Goal: Browse casually

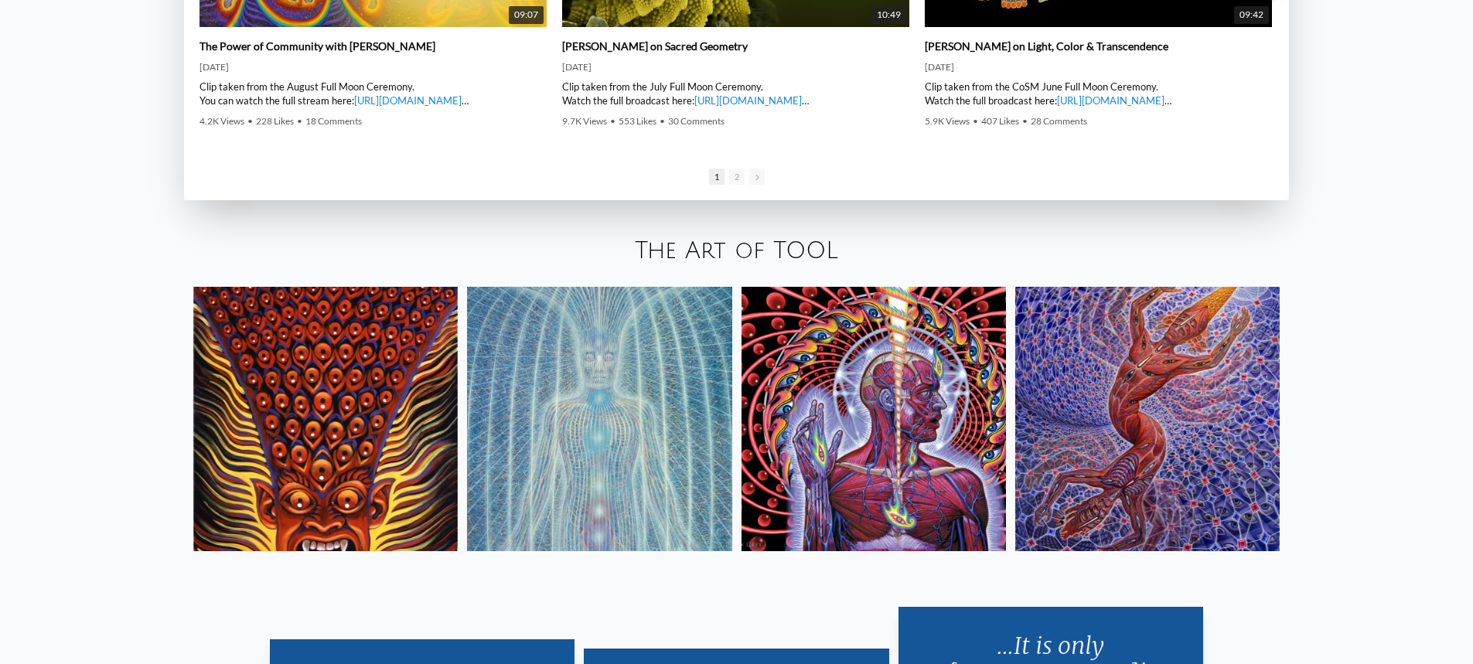
scroll to position [2862, 0]
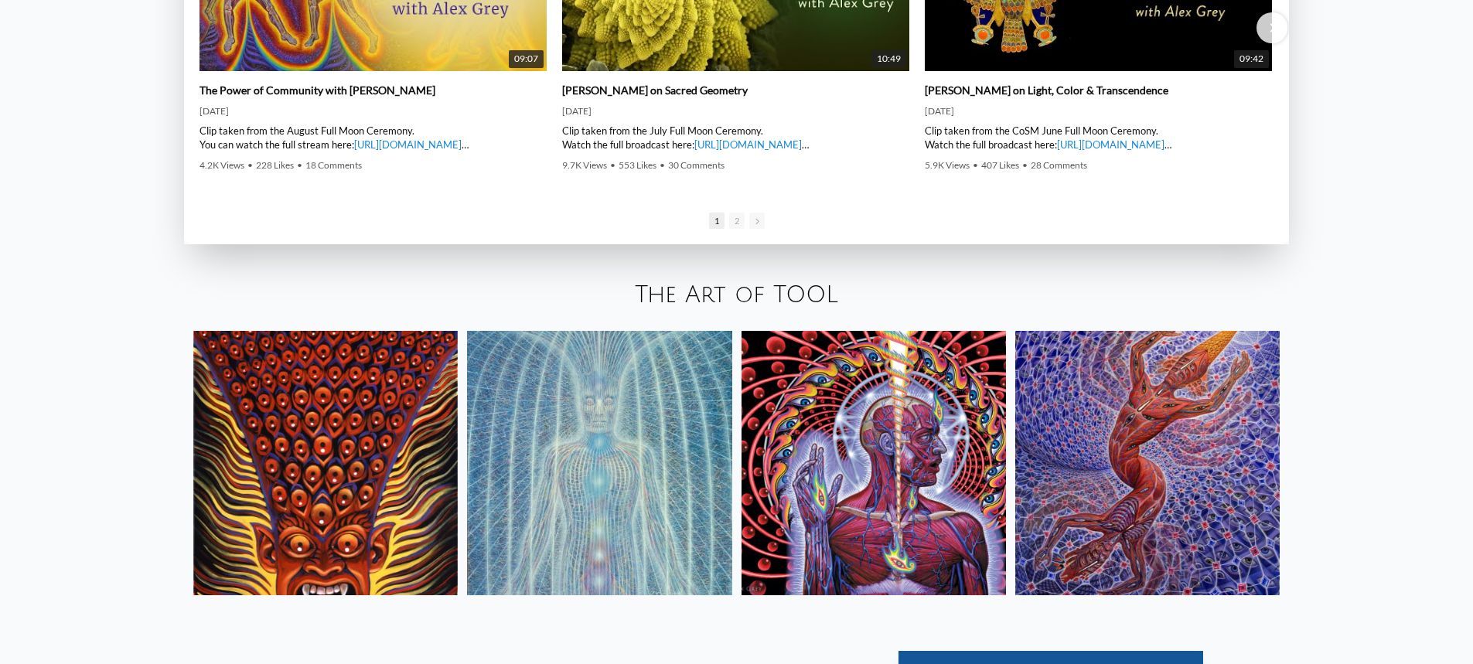
click at [501, 437] on img at bounding box center [599, 463] width 265 height 265
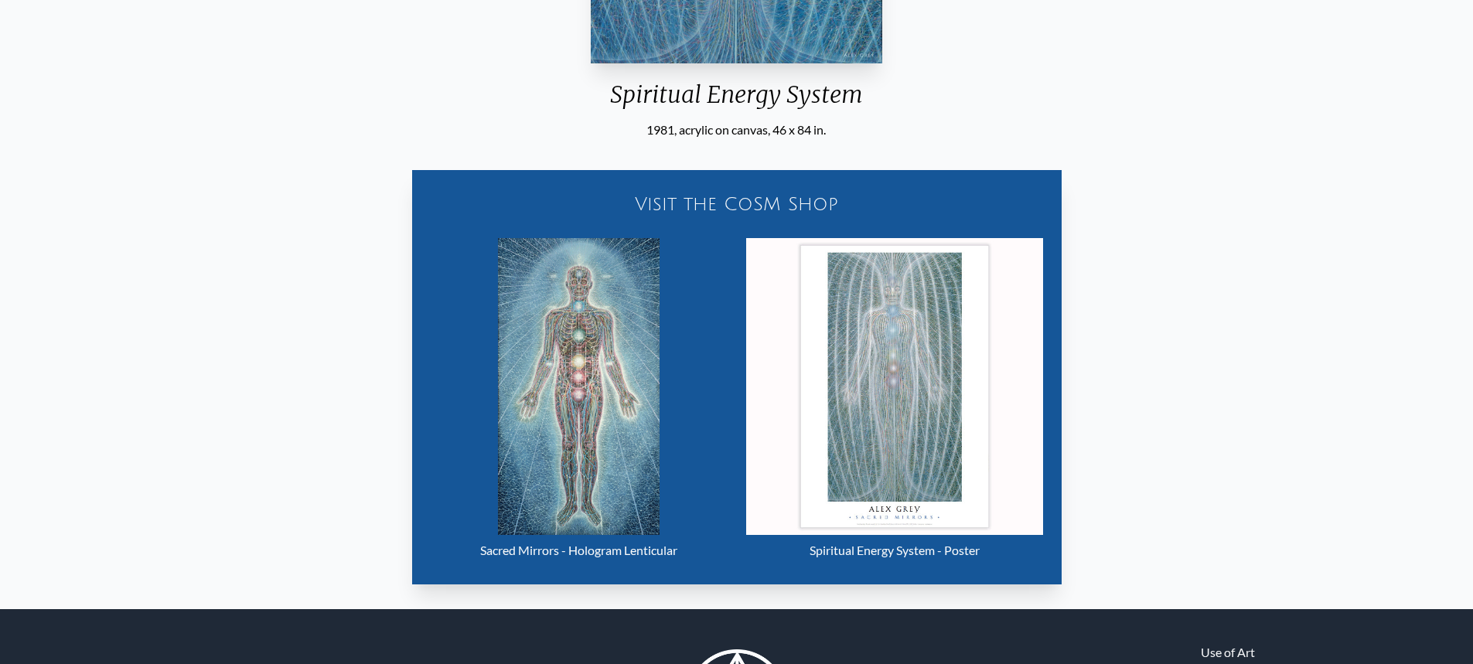
scroll to position [739, 0]
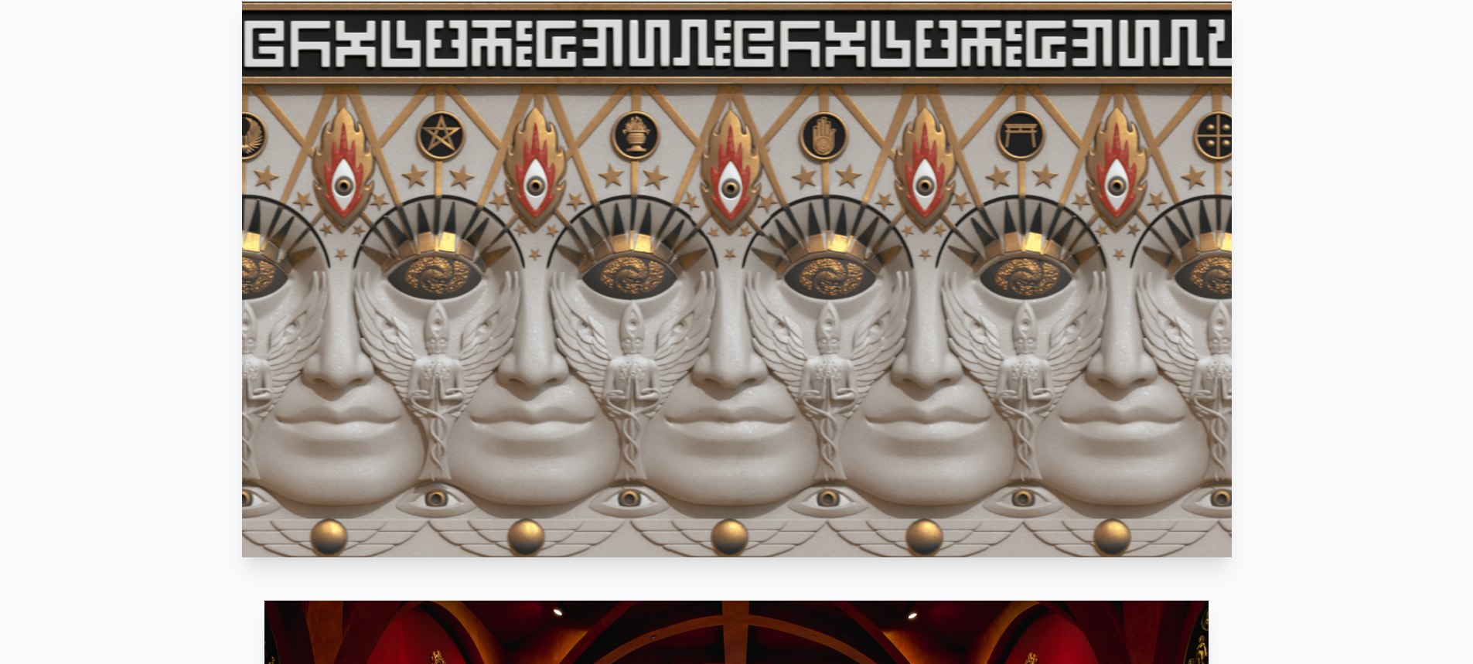
scroll to position [872, 0]
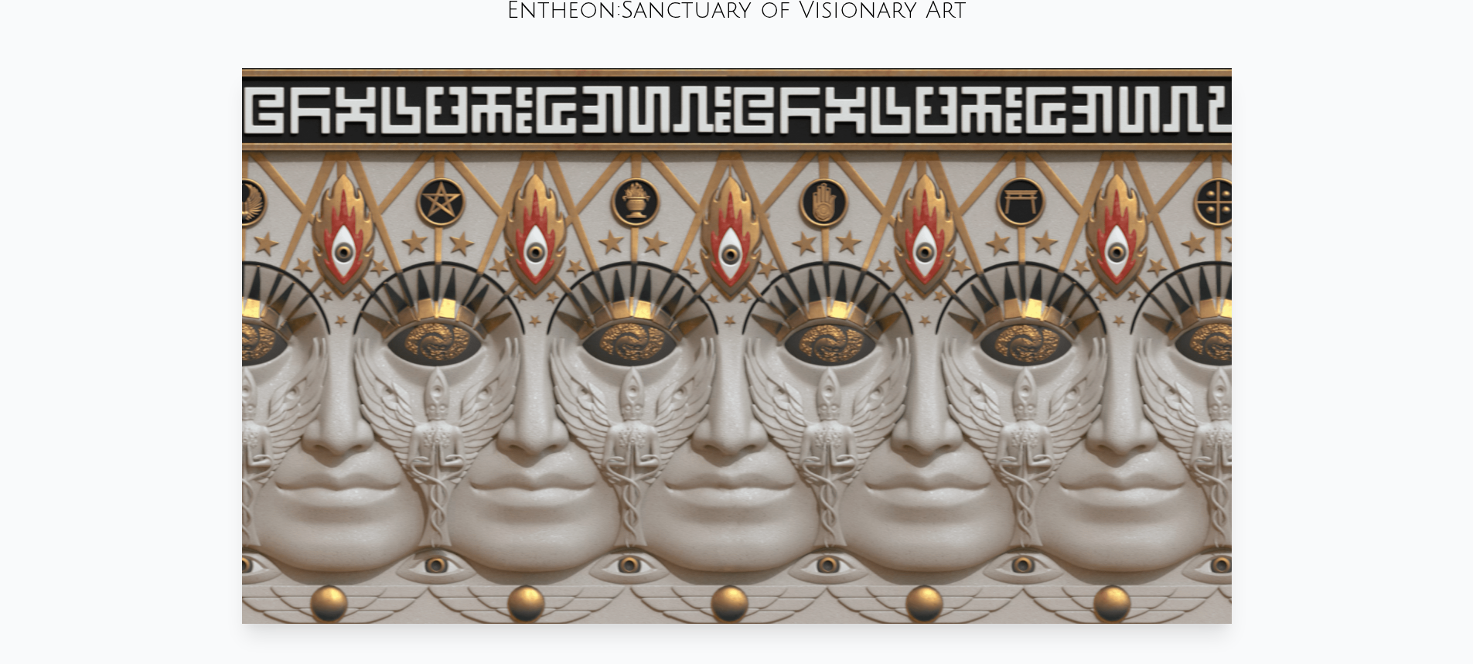
click at [1019, 342] on video "Your browser does not support the video tag." at bounding box center [737, 346] width 990 height 556
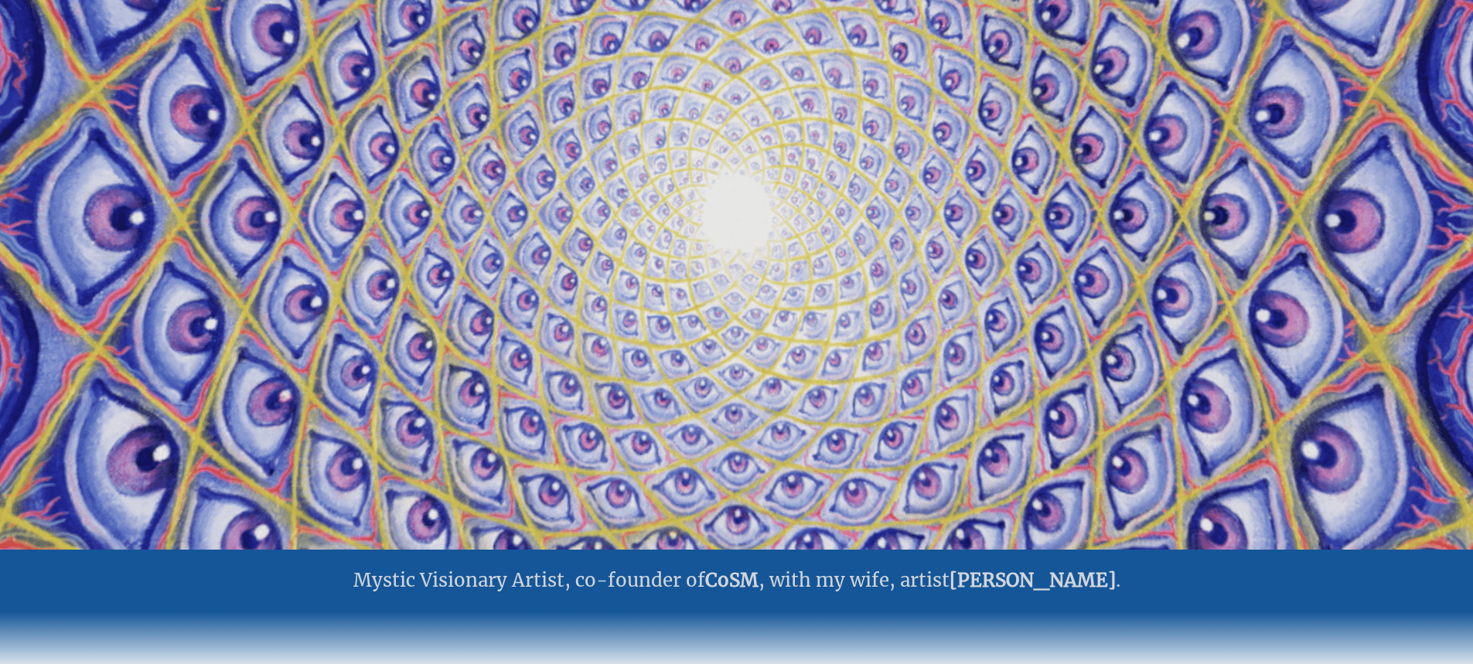
scroll to position [0, 0]
